Goal: Check status: Check status

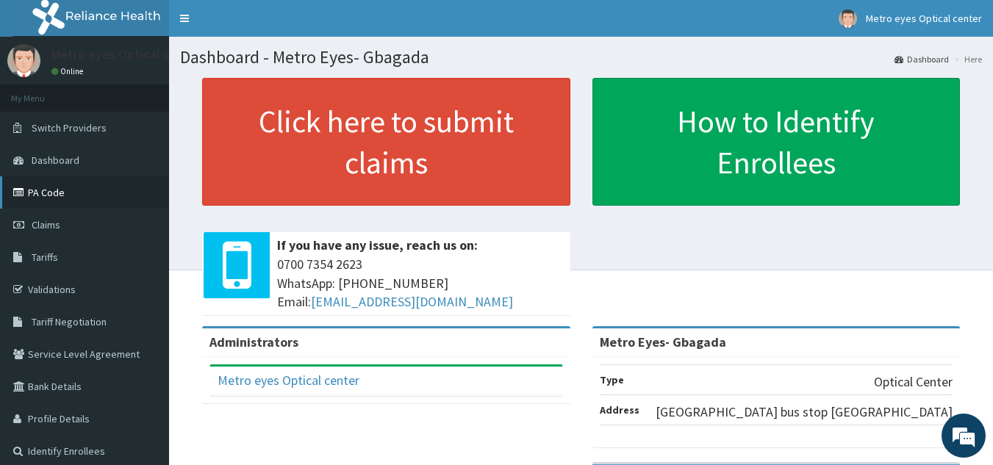
click at [53, 190] on link "PA Code" at bounding box center [84, 192] width 169 height 32
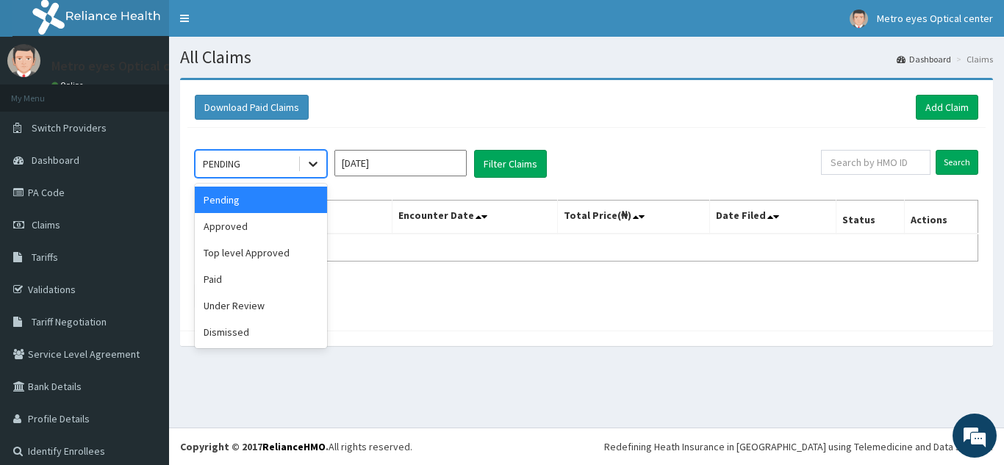
click at [312, 167] on icon at bounding box center [313, 164] width 15 height 15
click at [257, 229] on div "Approved" at bounding box center [261, 226] width 132 height 26
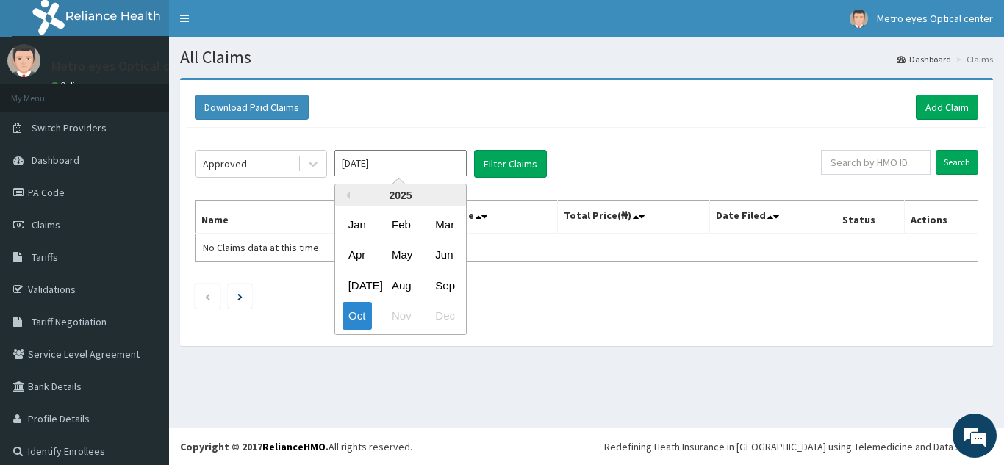
click at [401, 163] on input "[DATE]" at bounding box center [401, 163] width 132 height 26
click at [444, 285] on div "Sep" at bounding box center [443, 285] width 29 height 27
type input "[DATE]"
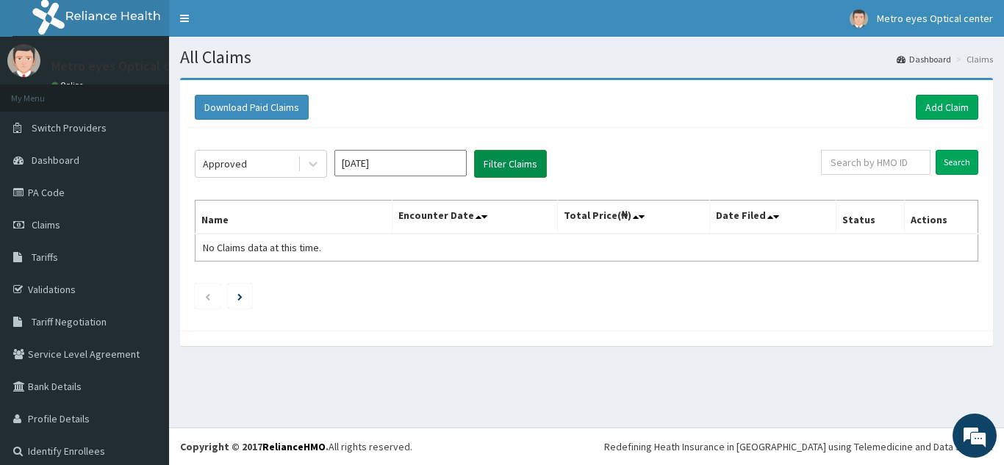
click at [509, 153] on button "Filter Claims" at bounding box center [510, 164] width 73 height 28
click at [497, 167] on button "Filter Claims" at bounding box center [510, 164] width 73 height 28
click at [237, 299] on li at bounding box center [240, 296] width 24 height 25
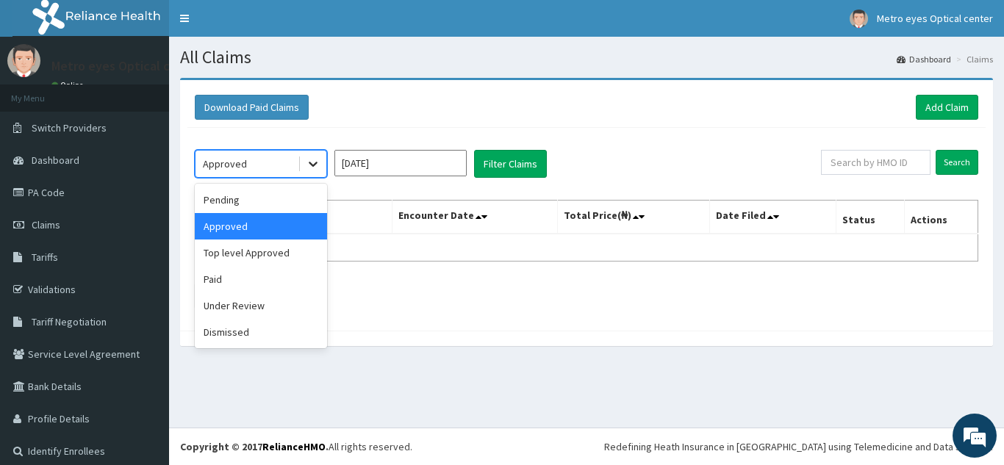
click at [314, 161] on icon at bounding box center [313, 164] width 15 height 15
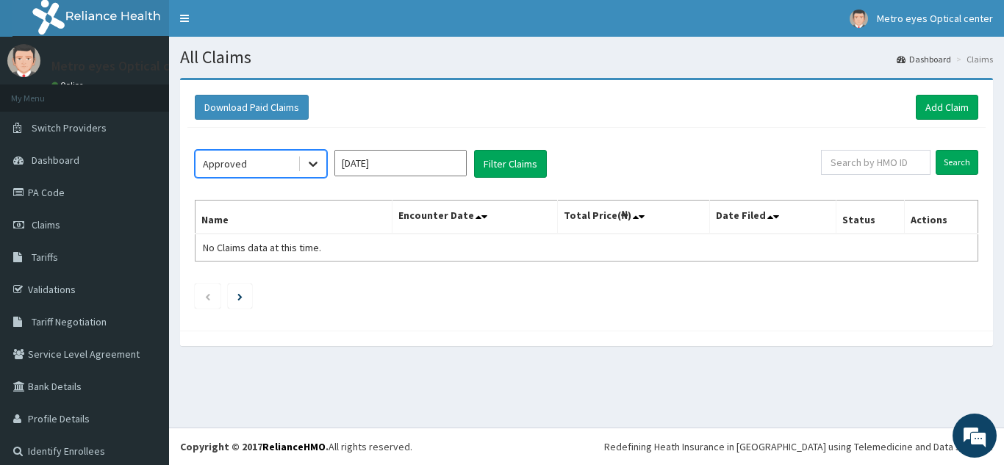
click at [314, 161] on icon at bounding box center [313, 164] width 15 height 15
click at [701, 142] on div "Approved Sep 2025 Filter Claims Search Name Encounter Date Total Price(₦) Date …" at bounding box center [586, 226] width 798 height 196
click at [863, 168] on input "text" at bounding box center [876, 162] width 110 height 25
click at [857, 165] on input "text" at bounding box center [876, 162] width 110 height 25
paste input "PEE/10133/A"
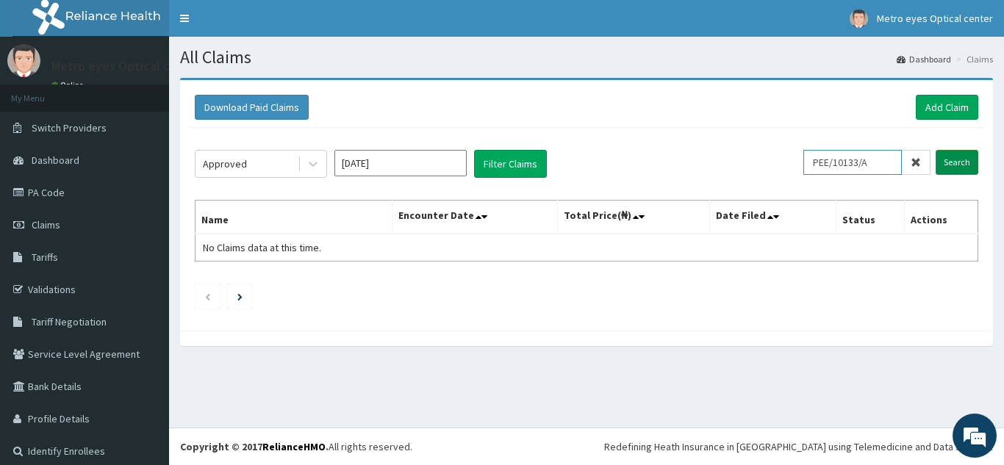
type input "PEE/10133/A"
click at [941, 164] on input "Search" at bounding box center [957, 162] width 43 height 25
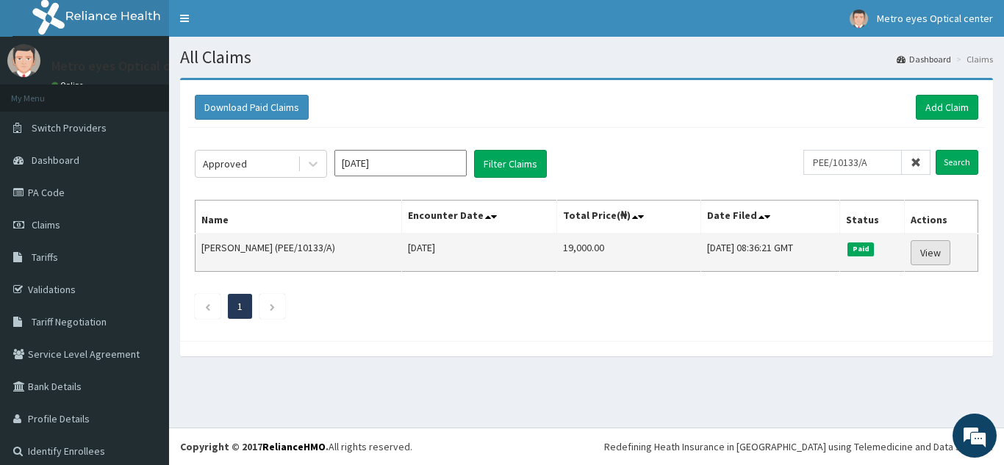
click at [921, 251] on link "View" at bounding box center [931, 252] width 40 height 25
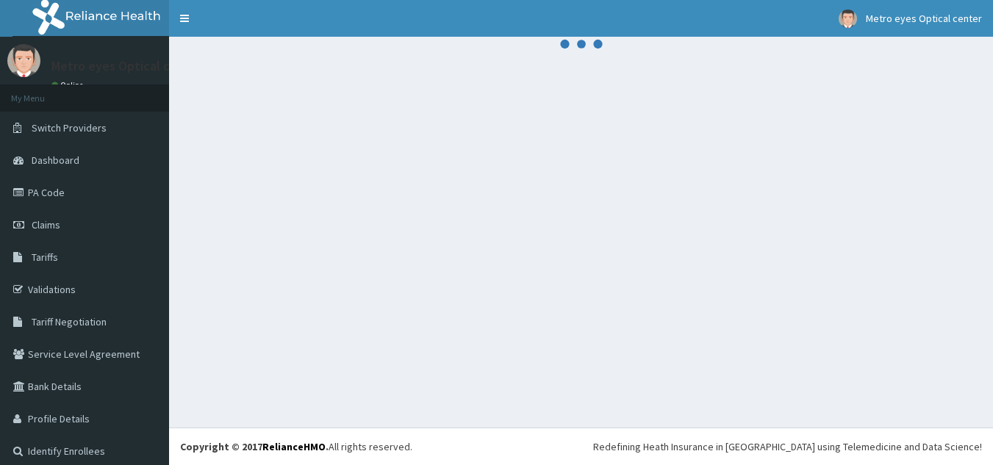
drag, startPoint x: 1001, startPoint y: 183, endPoint x: 1004, endPoint y: 235, distance: 51.5
click at [993, 235] on html "R EL Toggle navigation Metro eyes Optical center Metro eyes Optical center - me…" at bounding box center [496, 232] width 993 height 465
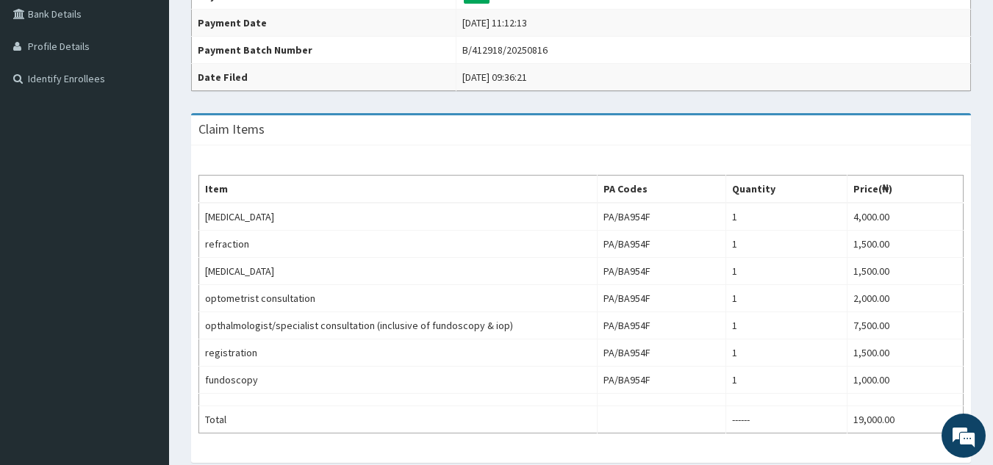
scroll to position [375, 0]
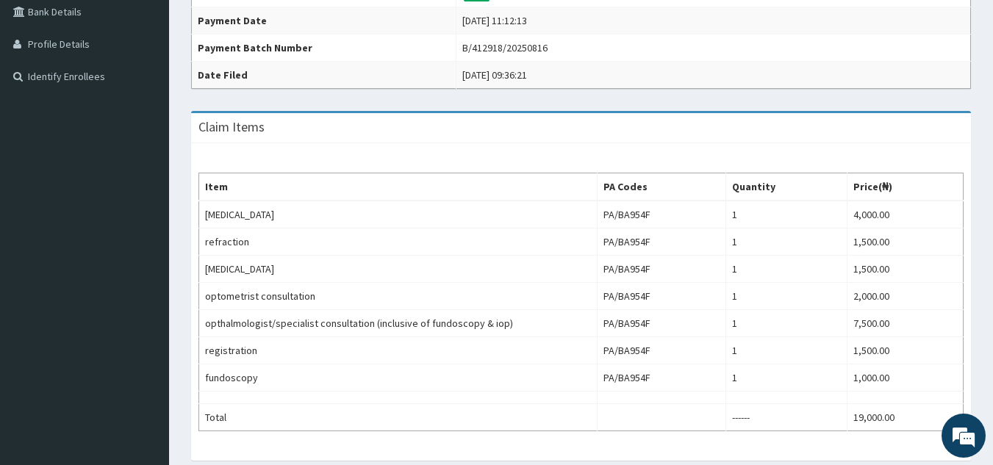
drag, startPoint x: 998, startPoint y: 185, endPoint x: 1004, endPoint y: 341, distance: 156.0
click at [993, 341] on html "R EL Toggle navigation Metro eyes Optical center Metro eyes Optical center - me…" at bounding box center [496, 155] width 993 height 1060
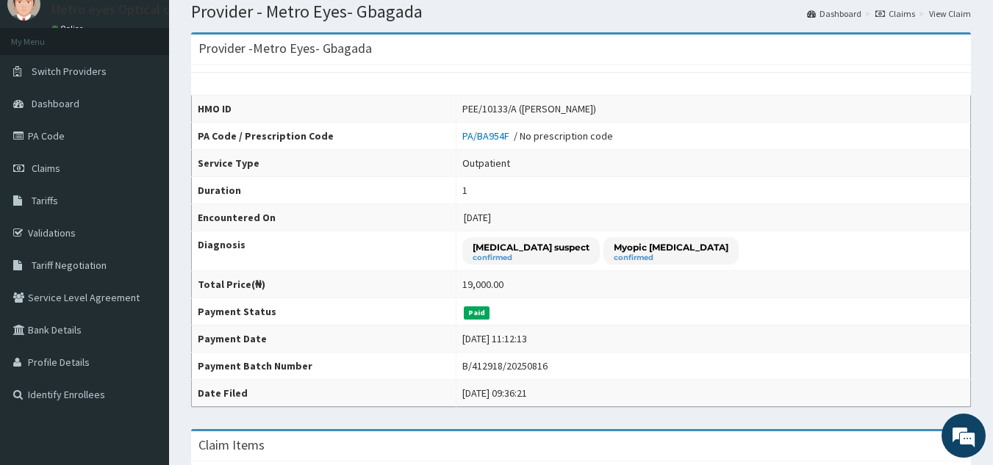
scroll to position [0, 0]
